Goal: Find specific page/section: Find specific page/section

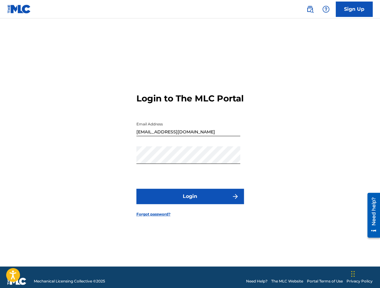
click at [186, 201] on button "Login" at bounding box center [189, 196] width 107 height 15
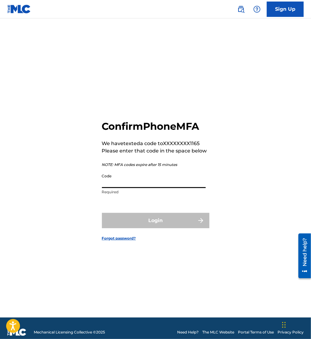
click at [154, 188] on input "Code" at bounding box center [154, 180] width 104 height 18
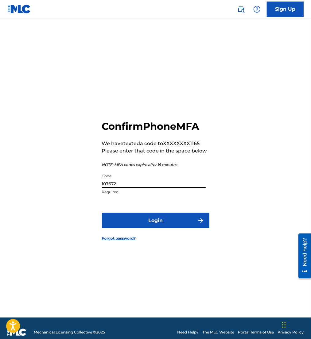
type input "107672"
click at [174, 228] on button "Login" at bounding box center [155, 220] width 107 height 15
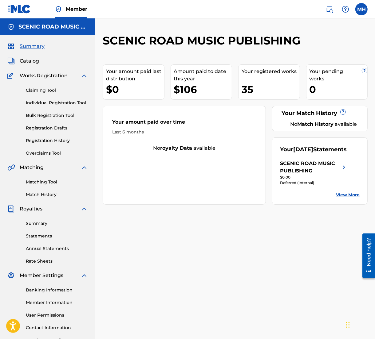
click at [31, 61] on span "Catalog" at bounding box center [29, 60] width 19 height 7
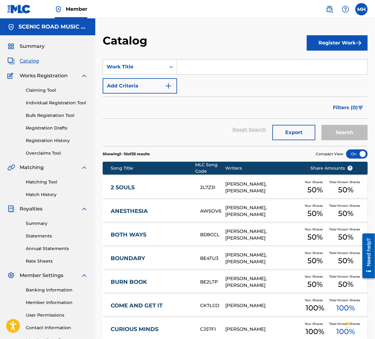
click at [209, 69] on input "Search Form" at bounding box center [272, 67] width 190 height 15
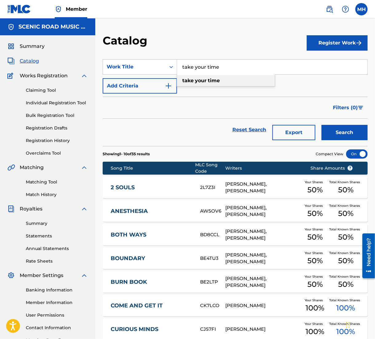
type input "take your time"
click at [208, 83] on span "Search Form" at bounding box center [206, 81] width 1 height 6
click at [357, 131] on button "Search" at bounding box center [344, 132] width 46 height 15
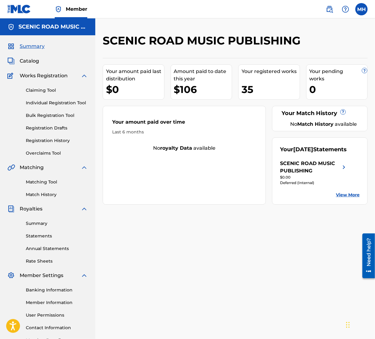
click at [31, 58] on span "Catalog" at bounding box center [29, 60] width 19 height 7
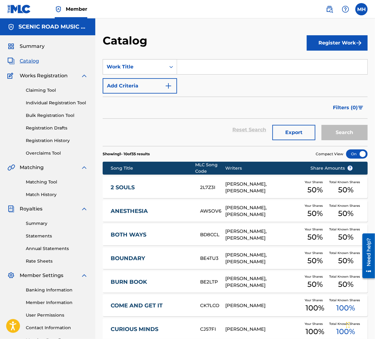
click at [233, 72] on input "Search Form" at bounding box center [272, 67] width 190 height 15
type input "rodeo"
click at [321, 125] on button "Search" at bounding box center [344, 132] width 46 height 15
